Goal: Information Seeking & Learning: Check status

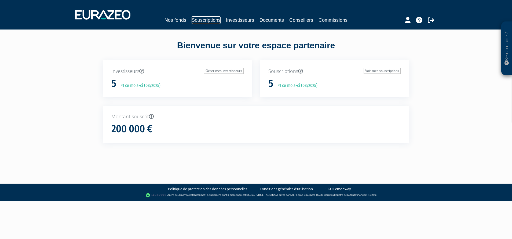
click at [205, 21] on link "Souscriptions" at bounding box center [205, 20] width 29 height 8
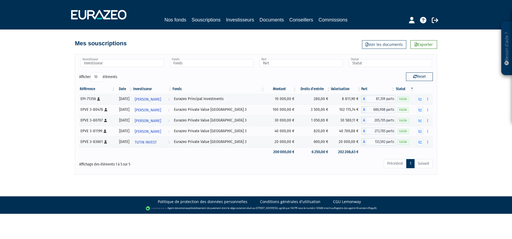
click at [469, 155] on div "Besoin d'aide ? × J'ai besoin d'aide Si vous avez une question à propos du fonc…" at bounding box center [256, 87] width 512 height 175
click at [462, 138] on div "Besoin d'aide ? × J'ai besoin d'aide Si vous avez une question à propos du fonc…" at bounding box center [256, 87] width 512 height 175
click at [420, 131] on icon "button" at bounding box center [419, 131] width 3 height 3
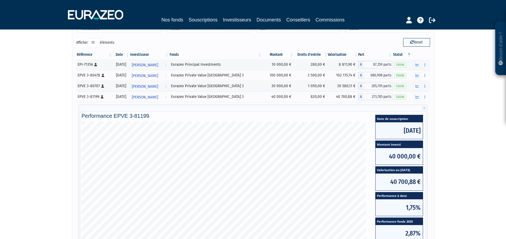
scroll to position [80, 0]
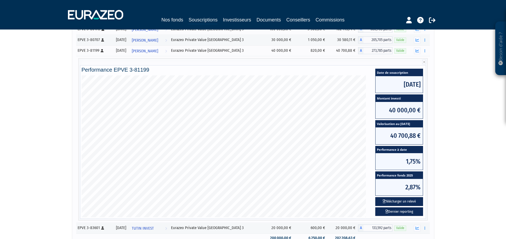
click at [483, 167] on div "Besoin d'aide ? × J'ai besoin d'aide Si vous avez une question à propos du fonc…" at bounding box center [253, 90] width 506 height 341
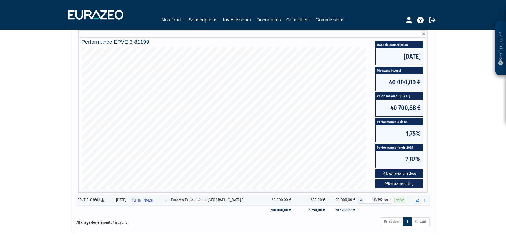
scroll to position [121, 0]
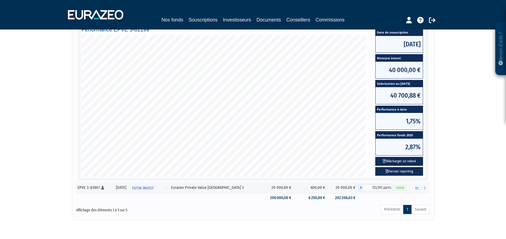
click at [438, 119] on div "Besoin d'aide ? × J'ai besoin d'aide Si vous avez une question à propos du fonc…" at bounding box center [253, 49] width 506 height 341
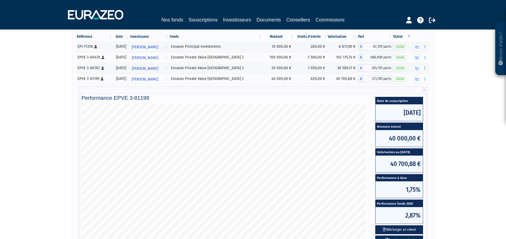
scroll to position [0, 0]
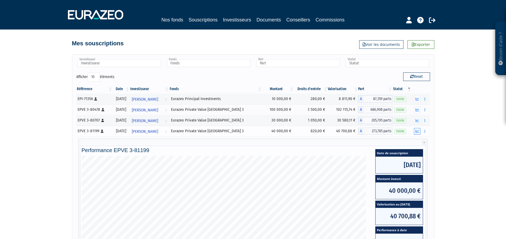
click at [416, 130] on icon "button" at bounding box center [416, 131] width 3 height 3
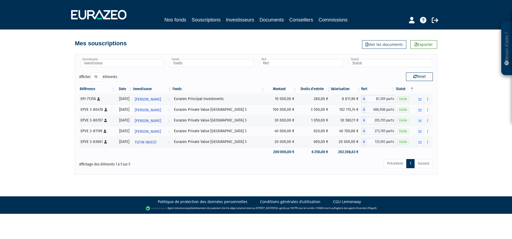
click at [466, 145] on div "Besoin d'aide ? × J'ai besoin d'aide Si vous avez une question à propos du fonc…" at bounding box center [256, 87] width 512 height 175
click at [440, 150] on div "Besoin d'aide ? × J'ai besoin d'aide Si vous avez une question à propos du fonc…" at bounding box center [256, 87] width 512 height 175
click at [420, 121] on icon "button" at bounding box center [419, 120] width 3 height 3
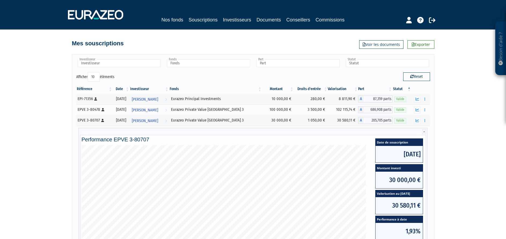
click at [452, 124] on div "Besoin d'aide ? × J'ai besoin d'aide Si vous avez une question à propos du fonc…" at bounding box center [253, 170] width 506 height 341
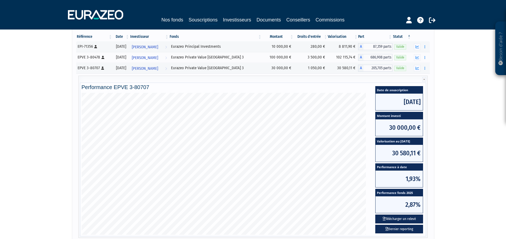
scroll to position [40, 0]
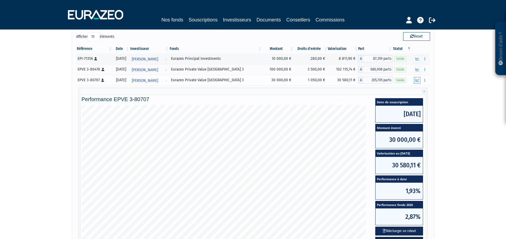
click at [419, 82] on icon "button" at bounding box center [416, 80] width 3 height 3
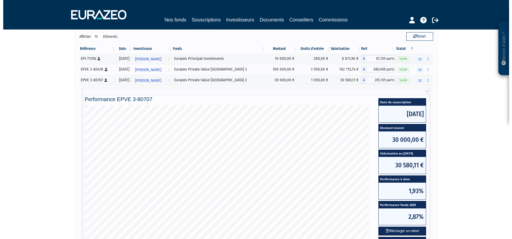
scroll to position [0, 0]
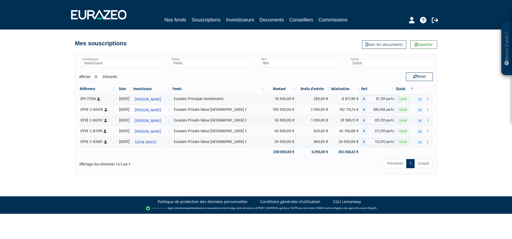
click at [461, 94] on div "Besoin d'aide ? × J'ai besoin d'aide Si vous avez une question à propos du fonc…" at bounding box center [256, 87] width 512 height 175
click at [461, 172] on div "Besoin d'aide ? × J'ai besoin d'aide Si vous avez une question à propos du fonc…" at bounding box center [256, 87] width 512 height 175
drag, startPoint x: 432, startPoint y: 125, endPoint x: 314, endPoint y: 37, distance: 147.0
click at [314, 37] on div "Besoin d'aide ? × J'ai besoin d'aide Si vous avez une question à propos du fonc…" at bounding box center [256, 87] width 512 height 175
click at [275, 193] on body "Besoin d'aide ? × J'ai besoin d'aide Si vous avez une question à propos du fonc…" at bounding box center [256, 107] width 512 height 214
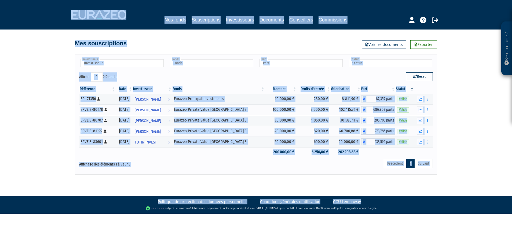
drag, startPoint x: 291, startPoint y: 102, endPoint x: 79, endPoint y: -8, distance: 238.8
click at [79, 0] on html "Besoin d'aide ? × J'ai besoin d'aide Si vous avez une question à propos du fonc…" at bounding box center [256, 107] width 512 height 214
click at [22, 113] on div "Besoin d'aide ? × J'ai besoin d'aide Si vous avez une question à propos du fonc…" at bounding box center [256, 87] width 512 height 175
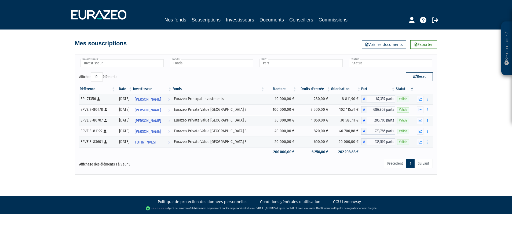
click at [22, 109] on div "Besoin d'aide ? × J'ai besoin d'aide Si vous avez une question à propos du fonc…" at bounding box center [256, 87] width 512 height 175
click at [293, 166] on div "Précédent 1 Suivant" at bounding box center [331, 165] width 203 height 12
click at [421, 109] on icon "button" at bounding box center [419, 109] width 3 height 3
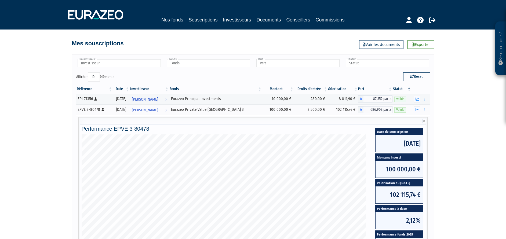
click at [452, 109] on div "Besoin d'aide ? × J'ai besoin d'aide Si vous avez une question à propos du fonc…" at bounding box center [253, 170] width 506 height 341
click at [416, 110] on icon "button" at bounding box center [416, 109] width 3 height 3
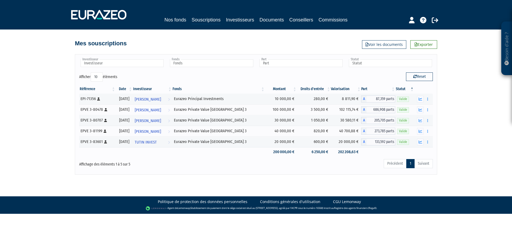
click at [448, 109] on div "Besoin d'aide ? × J'ai besoin d'aide Si vous avez une question à propos du fonc…" at bounding box center [256, 87] width 512 height 175
drag, startPoint x: 430, startPoint y: 129, endPoint x: 316, endPoint y: 48, distance: 140.5
click at [316, 48] on div "Besoin d'aide ? × J'ai besoin d'aide Si vous avez une question à propos du fonc…" at bounding box center [256, 87] width 512 height 175
click at [317, 185] on body "Besoin d'aide ? × J'ai besoin d'aide Si vous avez une question à propos du fonc…" at bounding box center [256, 107] width 512 height 214
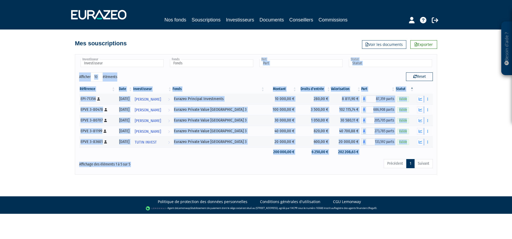
drag, startPoint x: 290, startPoint y: 115, endPoint x: 108, endPoint y: 43, distance: 195.6
click at [108, 43] on div "Besoin d'aide ? × J'ai besoin d'aide Si vous avez une question à propos du fonc…" at bounding box center [256, 87] width 512 height 175
click at [37, 100] on div "Besoin d'aide ? × J'ai besoin d'aide Si vous avez une question à propos du fonc…" at bounding box center [256, 87] width 512 height 175
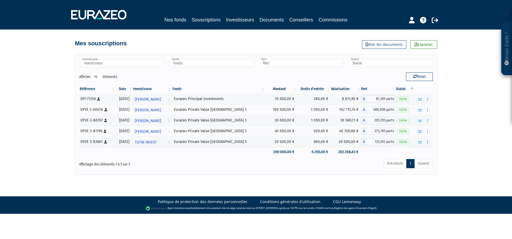
click at [42, 75] on div "Besoin d'aide ? × J'ai besoin d'aide Si vous avez une question à propos du fonc…" at bounding box center [256, 87] width 512 height 175
click at [101, 10] on img at bounding box center [98, 15] width 55 height 10
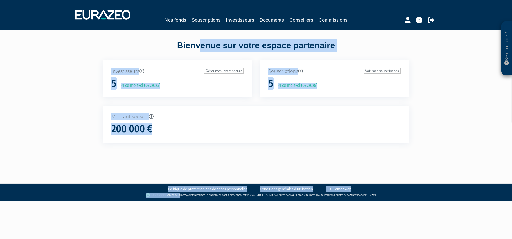
drag, startPoint x: 42, startPoint y: 65, endPoint x: 177, endPoint y: 199, distance: 190.4
click at [176, 199] on body "Besoin d'aide ? × J'ai besoin d'aide Si vous avez une question à propos du fonc…" at bounding box center [256, 100] width 512 height 201
click at [43, 142] on div "Besoin d'aide ? × J'ai besoin d'aide Si vous avez une question à propos du fonc…" at bounding box center [256, 81] width 512 height 162
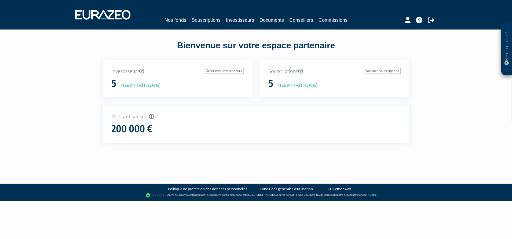
click at [66, 108] on div "Besoin d'aide ? × J'ai besoin d'aide Si vous avez une question à propos du fonc…" at bounding box center [256, 81] width 512 height 162
click at [342, 17] on link "Commissions" at bounding box center [332, 20] width 29 height 8
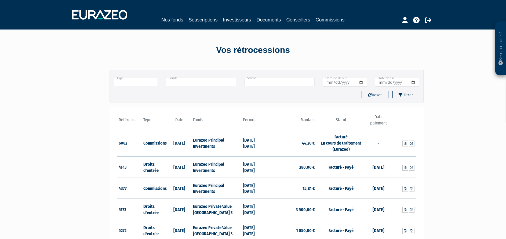
click at [83, 119] on div "Besoin d'aide ? × J'ai besoin d'aide Si vous avez une question à propos du fonc…" at bounding box center [253, 160] width 506 height 321
click at [205, 21] on link "Souscriptions" at bounding box center [202, 20] width 29 height 8
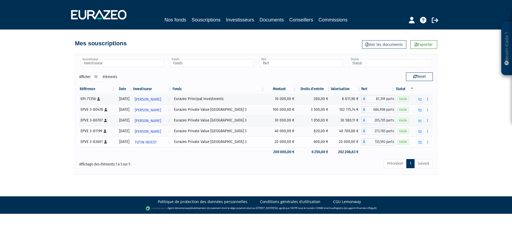
click at [314, 142] on td "600,00 €" at bounding box center [314, 142] width 34 height 11
drag, startPoint x: 314, startPoint y: 142, endPoint x: 313, endPoint y: 163, distance: 20.9
click at [313, 163] on div "Précédent 1 Suivant" at bounding box center [331, 165] width 203 height 12
drag, startPoint x: 265, startPoint y: 152, endPoint x: 340, endPoint y: 157, distance: 75.5
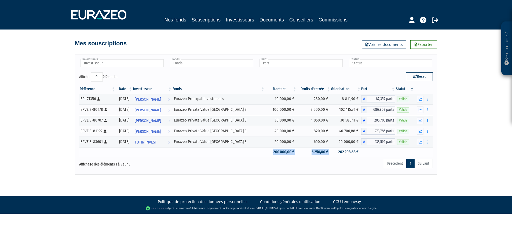
click at [340, 157] on tr "200 000,00 € 6 250,00 € 202 208,63 €" at bounding box center [255, 151] width 353 height 9
drag, startPoint x: 340, startPoint y: 157, endPoint x: 330, endPoint y: 164, distance: 13.3
click at [330, 164] on div "Précédent 1 Suivant" at bounding box center [331, 165] width 203 height 12
drag, startPoint x: 134, startPoint y: 161, endPoint x: 85, endPoint y: 146, distance: 51.1
click at [85, 146] on div "Investisseur [PERSON_NAME] [PERSON_NAME] [PERSON_NAME] TUTIN INVEST [PERSON_NAM…" at bounding box center [255, 114] width 353 height 112
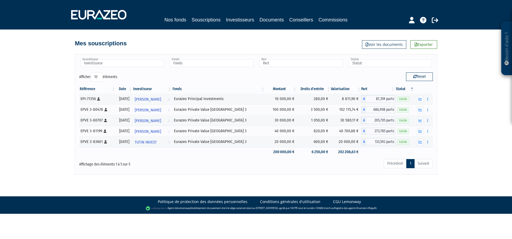
drag, startPoint x: 85, startPoint y: 146, endPoint x: 45, endPoint y: 132, distance: 42.7
click at [45, 132] on div "Besoin d'aide ? × J'ai besoin d'aide Si vous avez une question à propos du fonc…" at bounding box center [256, 87] width 512 height 175
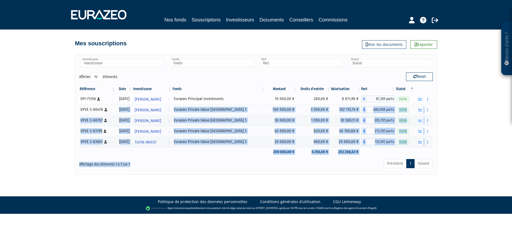
click at [92, 95] on div "Investisseur [PERSON_NAME] [PERSON_NAME] [PERSON_NAME] TUTIN INVEST [PERSON_NAM…" at bounding box center [255, 114] width 353 height 112
click at [187, 162] on div "Affichage des éléments 1 à 5 sur 5" at bounding box center [150, 163] width 143 height 9
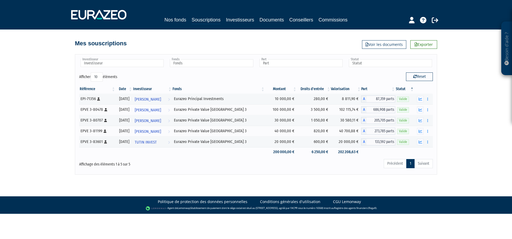
click at [190, 164] on div "Affichage des éléments 1 à 5 sur 5" at bounding box center [150, 163] width 143 height 9
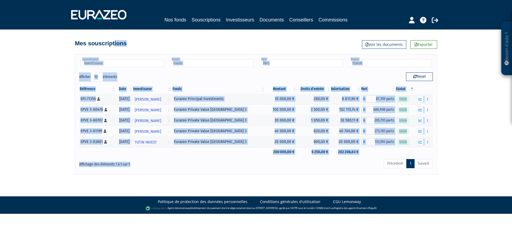
drag, startPoint x: 186, startPoint y: 167, endPoint x: 14, endPoint y: 41, distance: 212.8
click at [14, 41] on div "Besoin d'aide ? × J'ai besoin d'aide Si vous avez une question à propos du fonc…" at bounding box center [256, 87] width 512 height 175
click at [153, 170] on div "Affichage des éléments 1 à 5 sur 5" at bounding box center [150, 165] width 151 height 12
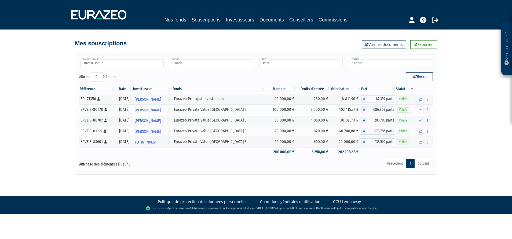
click at [261, 178] on body "Besoin d'aide ? × J'ai besoin d'aide Si vous avez une question à propos du fonc…" at bounding box center [256, 107] width 512 height 214
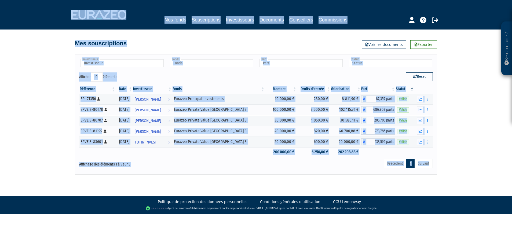
drag, startPoint x: 269, startPoint y: 153, endPoint x: 0, endPoint y: 18, distance: 301.3
click at [0, 17] on html "Besoin d'aide ? × J'ai besoin d'aide Si vous avez une question à propos du fonc…" at bounding box center [256, 107] width 512 height 214
click at [209, 132] on div "Eurazeo Private Value [GEOGRAPHIC_DATA] 3" at bounding box center [218, 131] width 89 height 6
click at [215, 169] on div "Affichage des éléments 1 à 5 sur 5" at bounding box center [150, 165] width 151 height 12
click at [213, 162] on div "Affichage des éléments 1 à 5 sur 5" at bounding box center [150, 163] width 143 height 9
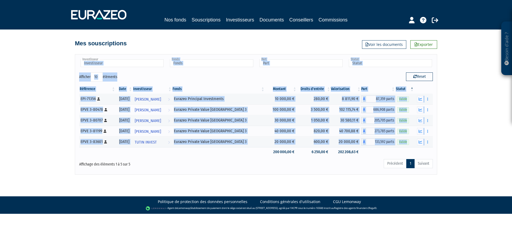
drag, startPoint x: 138, startPoint y: 57, endPoint x: 130, endPoint y: 53, distance: 9.6
click at [130, 53] on div "Investisseur [PERSON_NAME] [PERSON_NAME] [PERSON_NAME] TUTIN INVEST [PERSON_NAM…" at bounding box center [256, 112] width 306 height 126
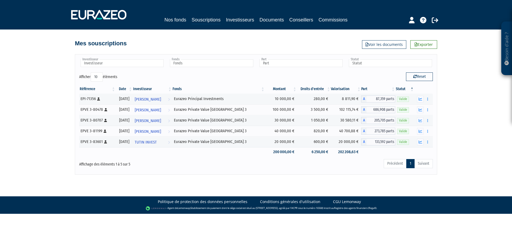
click at [190, 174] on div "Investisseur [PERSON_NAME] [PERSON_NAME] [PERSON_NAME] TUTIN INVEST [PERSON_NAM…" at bounding box center [256, 114] width 362 height 120
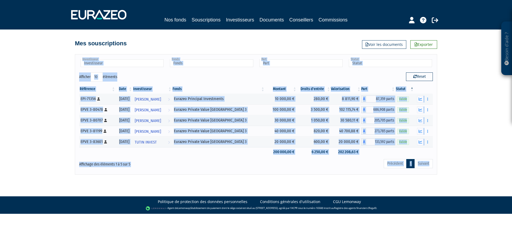
drag, startPoint x: 85, startPoint y: 56, endPoint x: 73, endPoint y: 45, distance: 16.1
click at [73, 45] on body "Besoin d'aide ? × J'ai besoin d'aide Si vous avez une question à propos du fonc…" at bounding box center [256, 107] width 512 height 214
click at [167, 167] on div "Affichage des éléments 1 à 5 sur 5" at bounding box center [150, 165] width 151 height 12
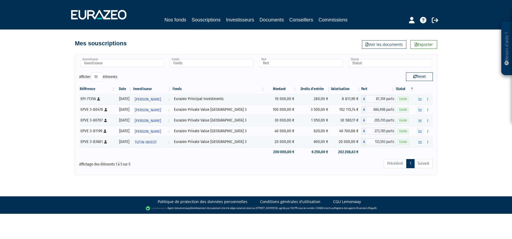
click at [228, 168] on div "Précédent 1 Suivant" at bounding box center [331, 165] width 211 height 12
